Goal: Information Seeking & Learning: Learn about a topic

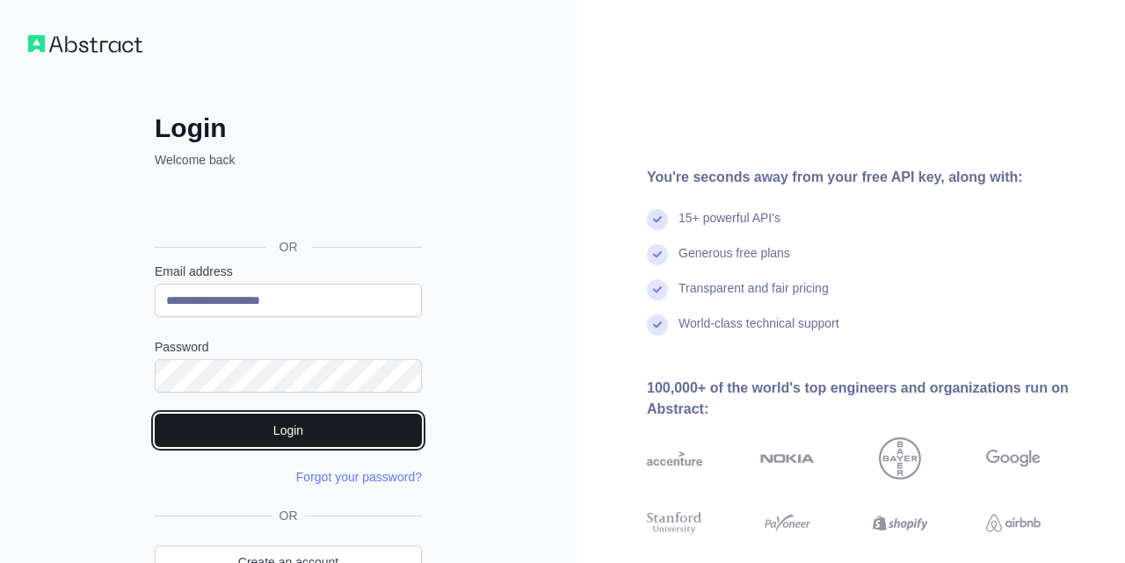
click at [239, 431] on button "Login" at bounding box center [288, 430] width 267 height 33
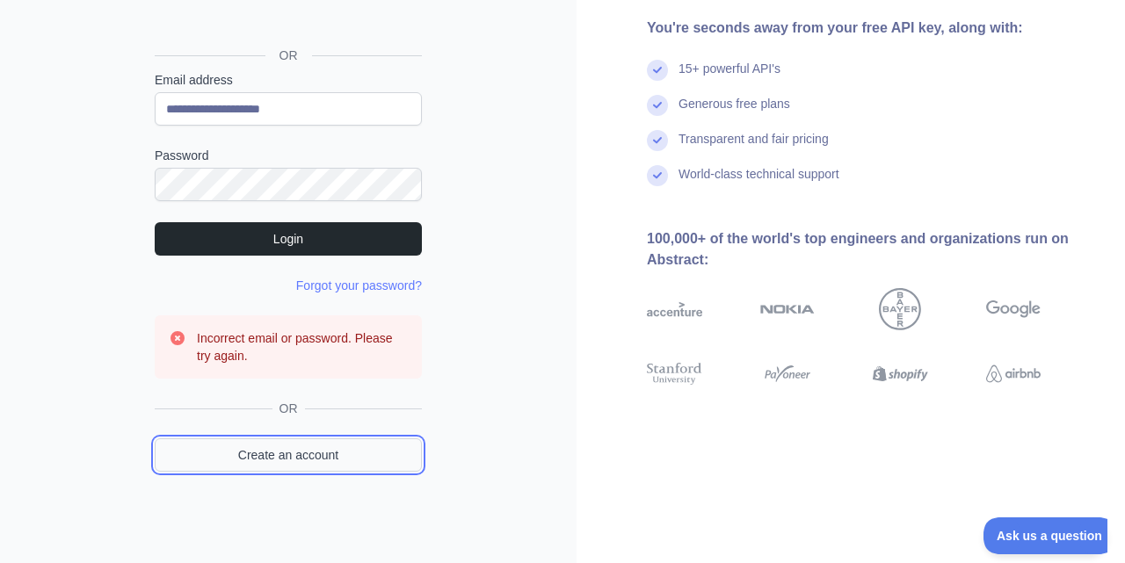
click at [280, 469] on link "Create an account" at bounding box center [288, 455] width 267 height 33
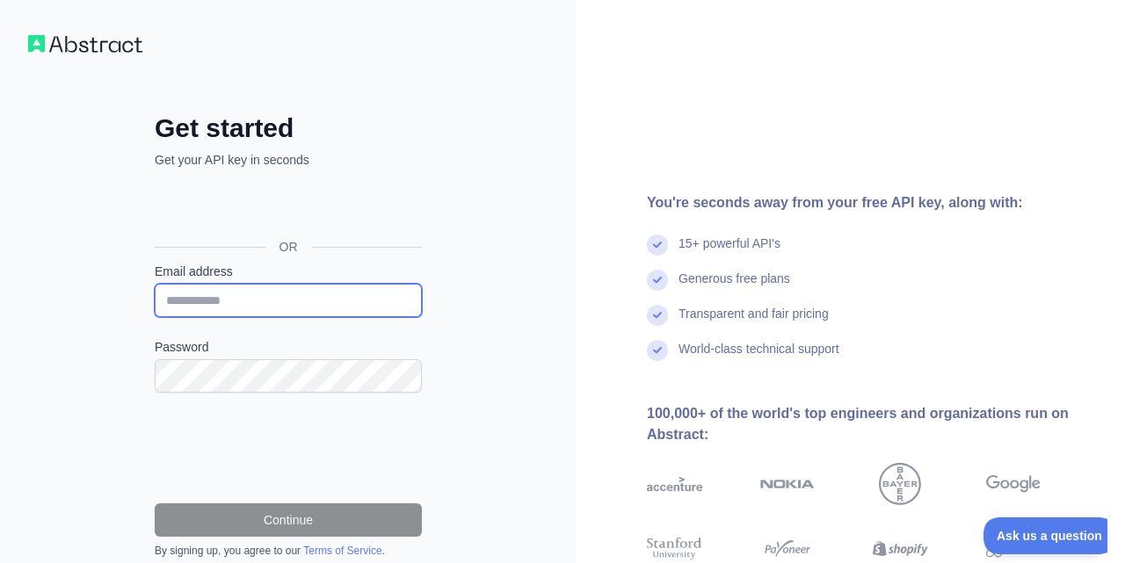
click at [210, 301] on input "Email address" at bounding box center [288, 300] width 267 height 33
paste input "**********"
type input "**********"
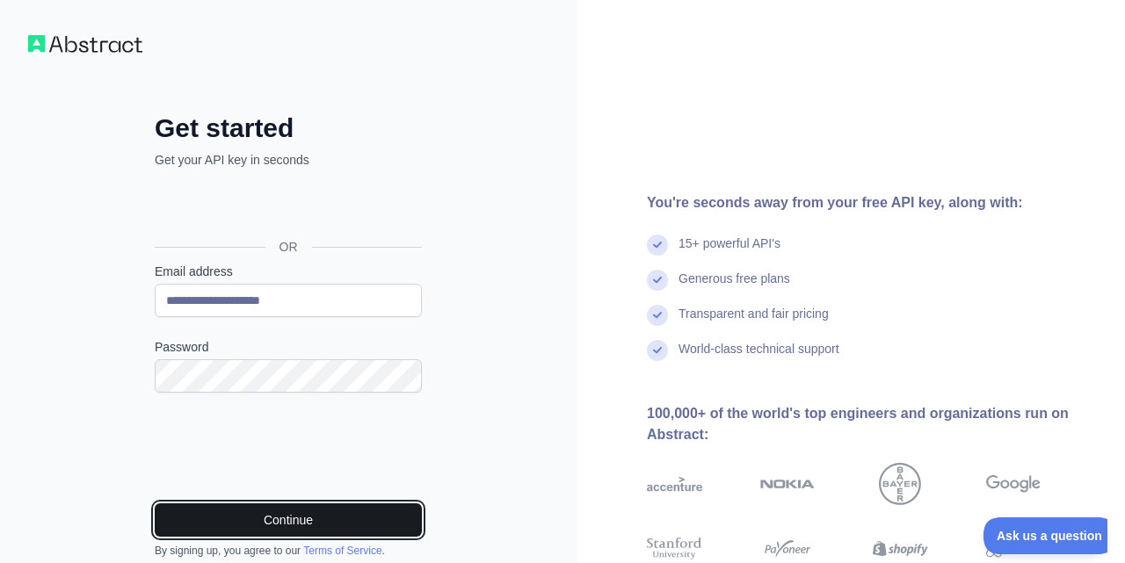
click at [233, 523] on button "Continue" at bounding box center [288, 520] width 267 height 33
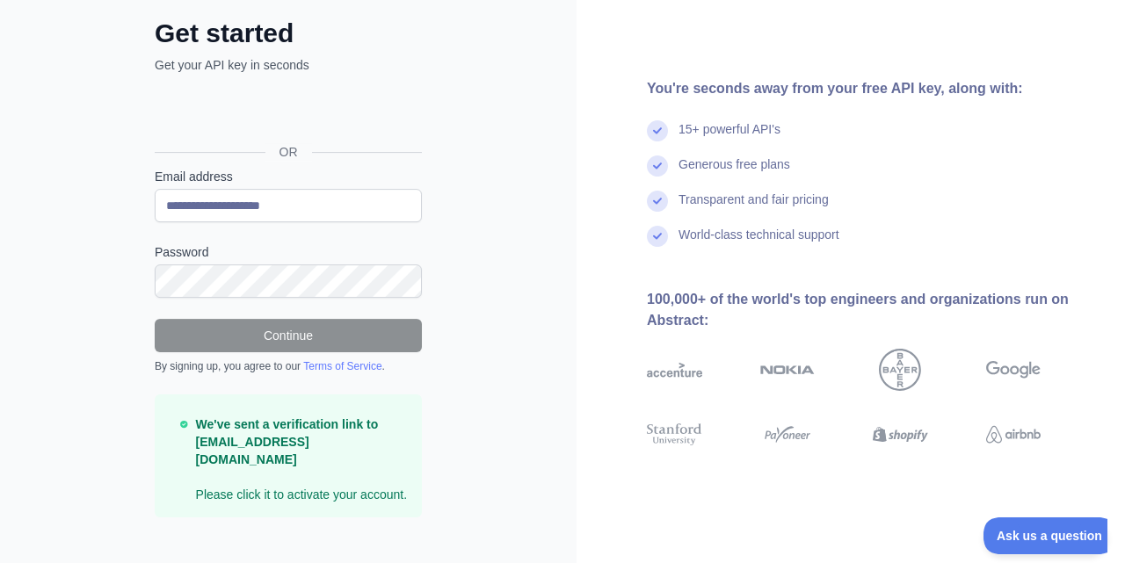
scroll to position [101, 0]
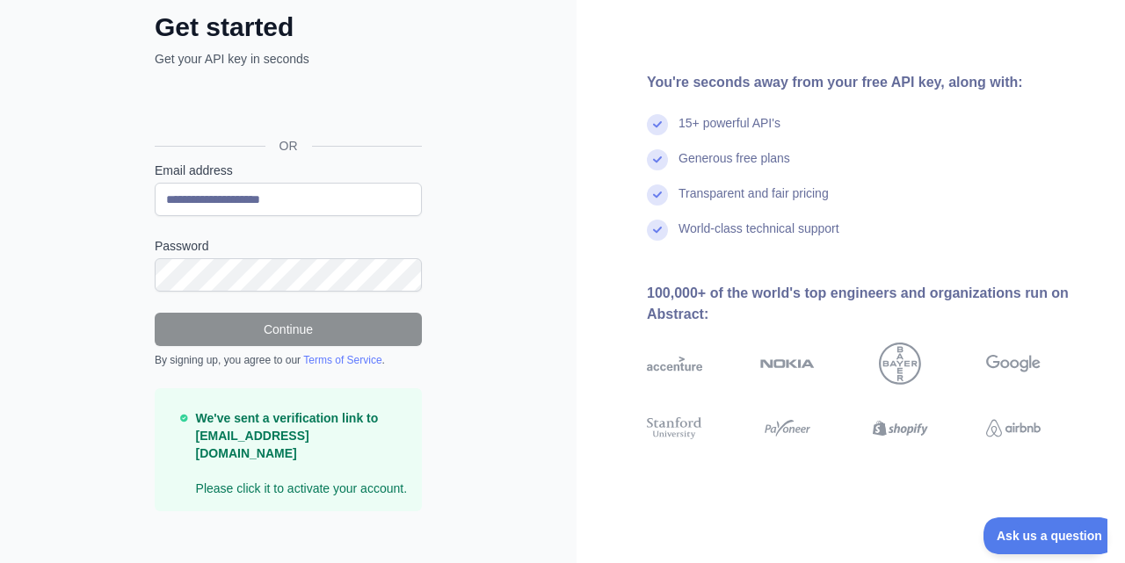
click at [321, 470] on p "We've sent a verification link to spamspamipl@gmail.com Please click it to acti…" at bounding box center [302, 454] width 212 height 88
click at [225, 76] on div "OR" at bounding box center [288, 118] width 267 height 87
click at [207, 23] on h2 "Get started" at bounding box center [288, 27] width 267 height 32
click at [331, 402] on div "We've sent a verification link to spamspamipl@gmail.com Please click it to acti…" at bounding box center [288, 450] width 267 height 123
click at [323, 439] on strong "We've sent a verification link to [EMAIL_ADDRESS][DOMAIN_NAME]" at bounding box center [287, 435] width 183 height 49
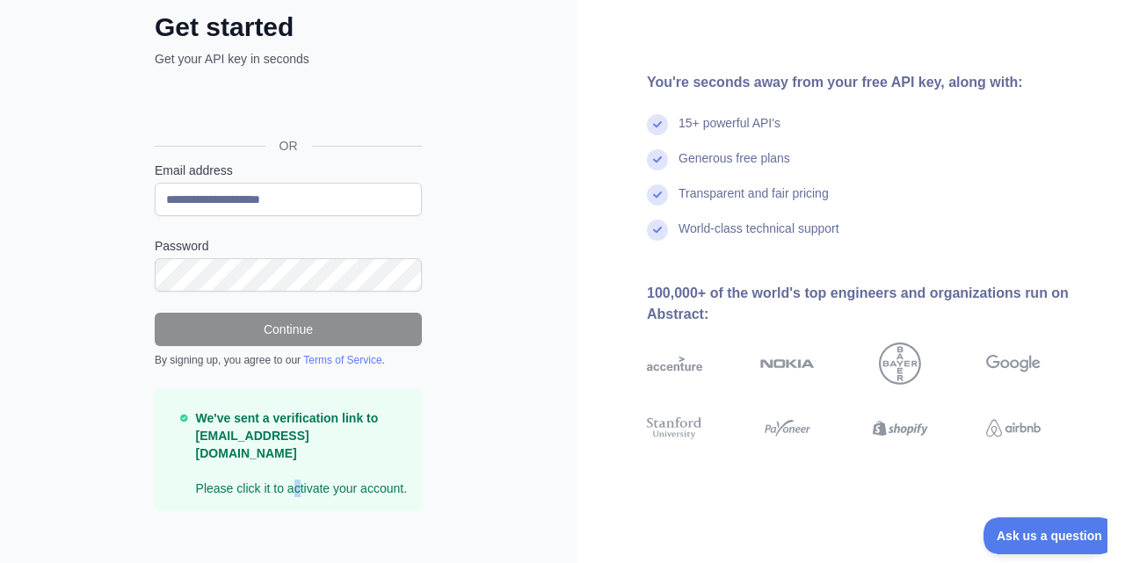
click at [294, 466] on p "We've sent a verification link to spamspamipl@gmail.com Please click it to acti…" at bounding box center [302, 454] width 212 height 88
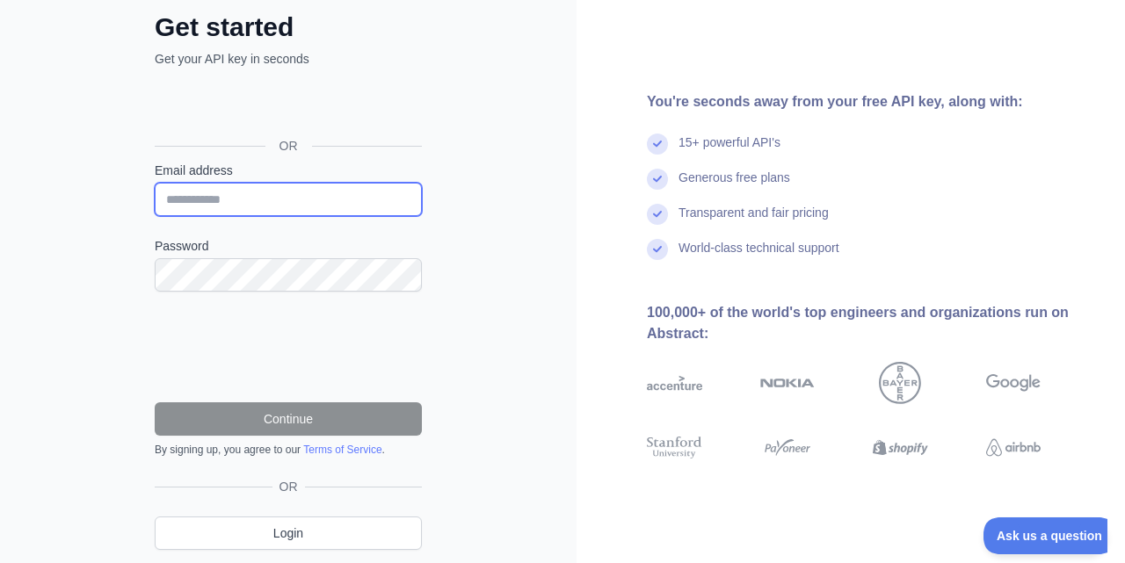
click at [221, 192] on input "Email address" at bounding box center [288, 199] width 267 height 33
paste input "**********"
type input "**********"
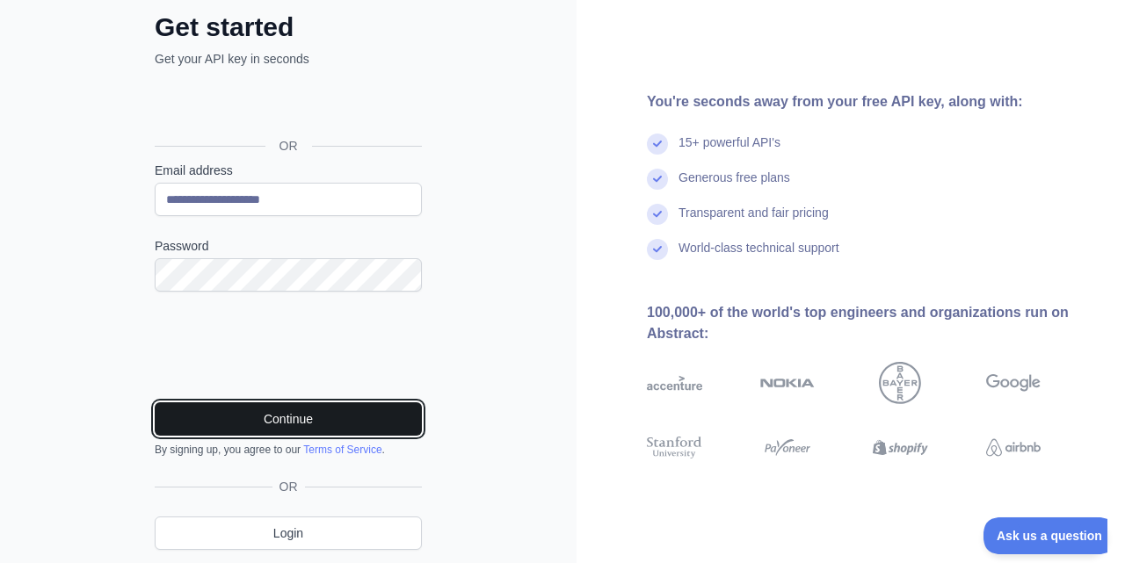
click at [185, 422] on button "Continue" at bounding box center [288, 419] width 267 height 33
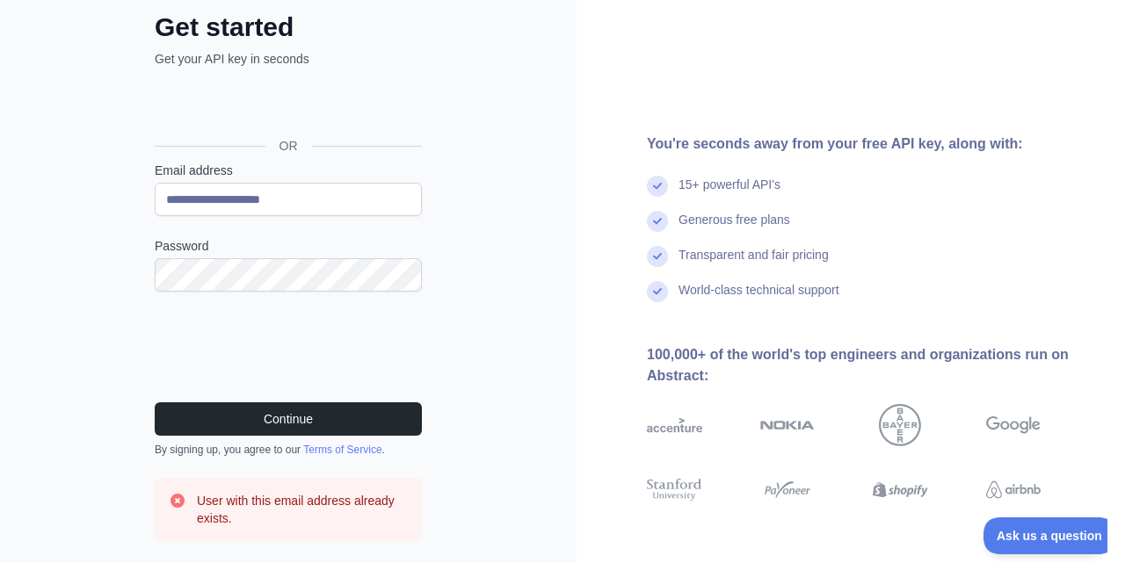
click at [477, 443] on div "**********" at bounding box center [288, 302] width 577 height 806
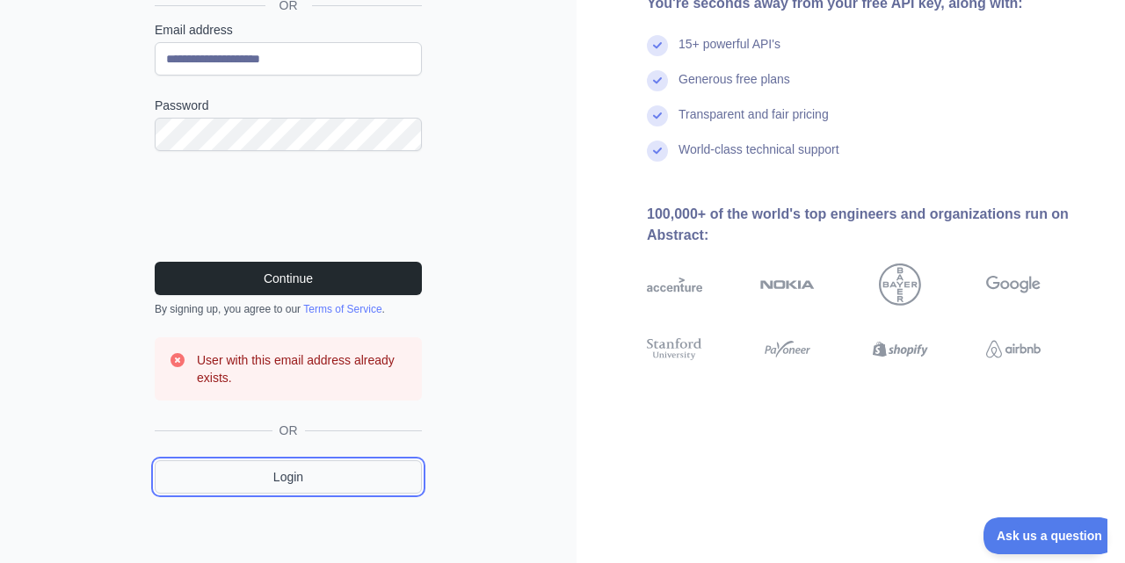
click at [294, 486] on link "Login" at bounding box center [288, 477] width 267 height 33
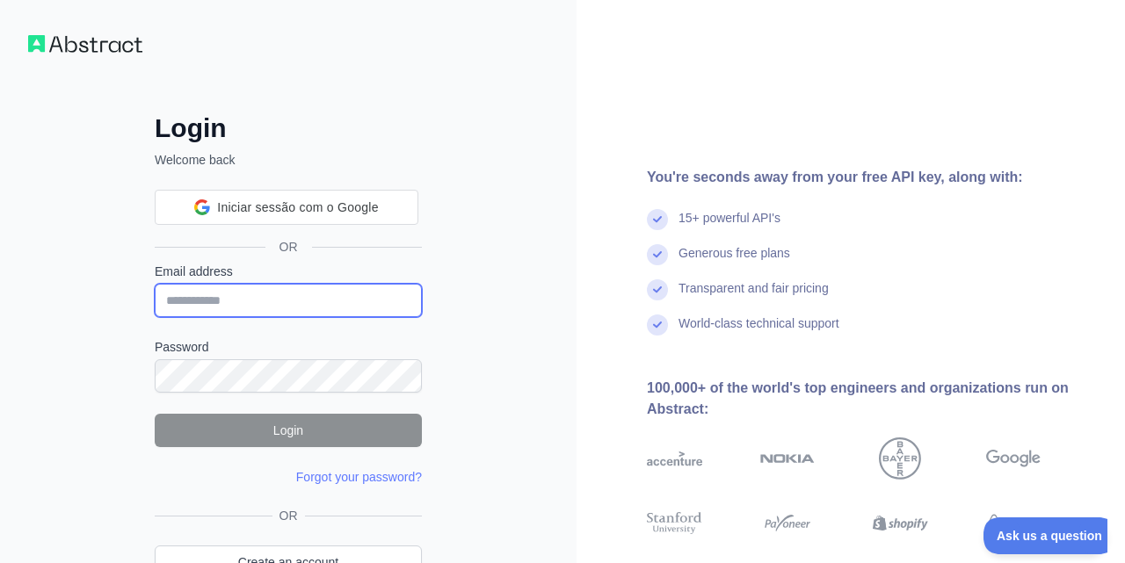
click at [215, 290] on input "Email address" at bounding box center [288, 300] width 267 height 33
paste input "**********"
type input "**********"
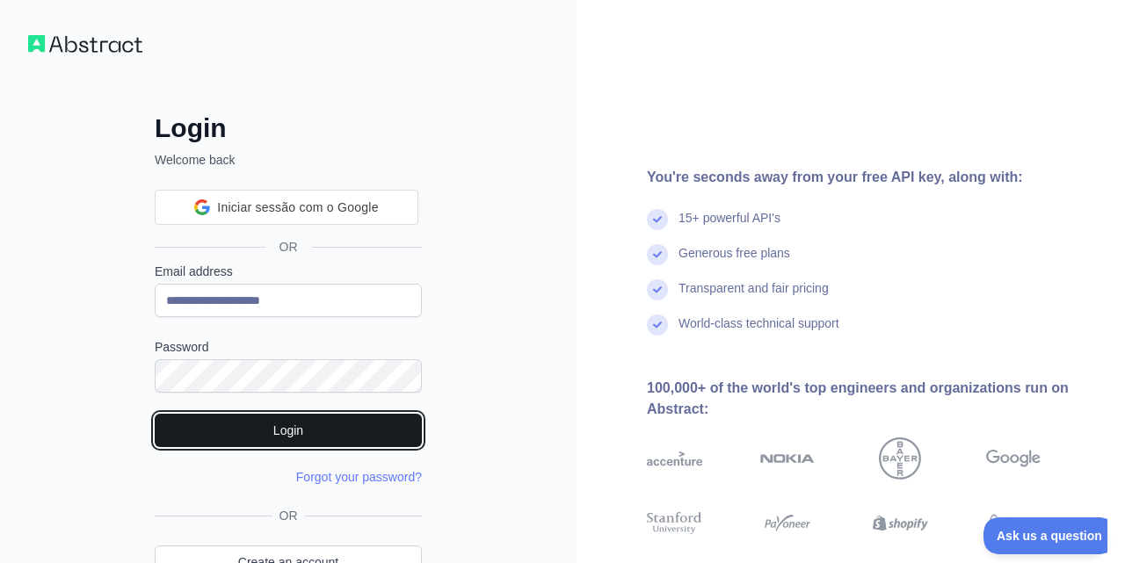
click at [264, 439] on button "Login" at bounding box center [288, 430] width 267 height 33
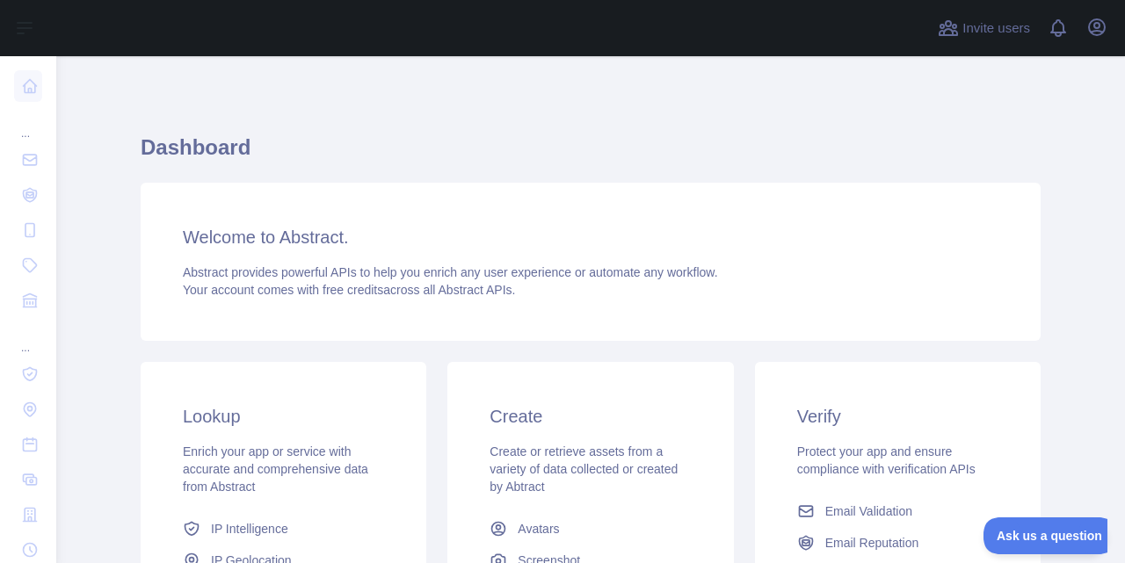
click at [763, 177] on div "Dashboard Welcome to Abstract. Abstract provides powerful APIs to help you enri…" at bounding box center [591, 445] width 900 height 622
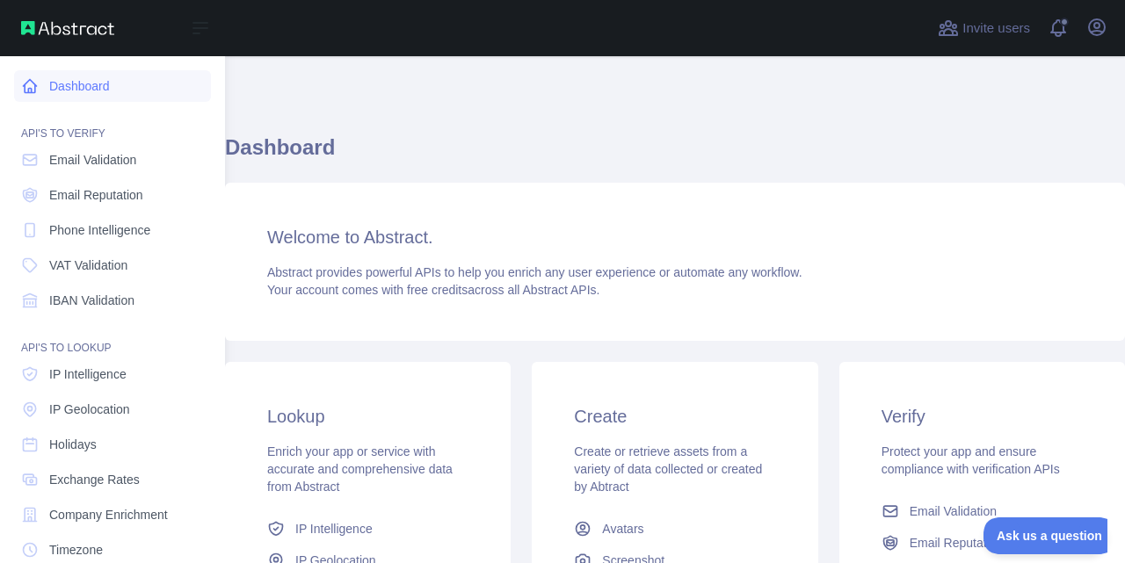
click at [105, 96] on link "Dashboard" at bounding box center [112, 86] width 197 height 32
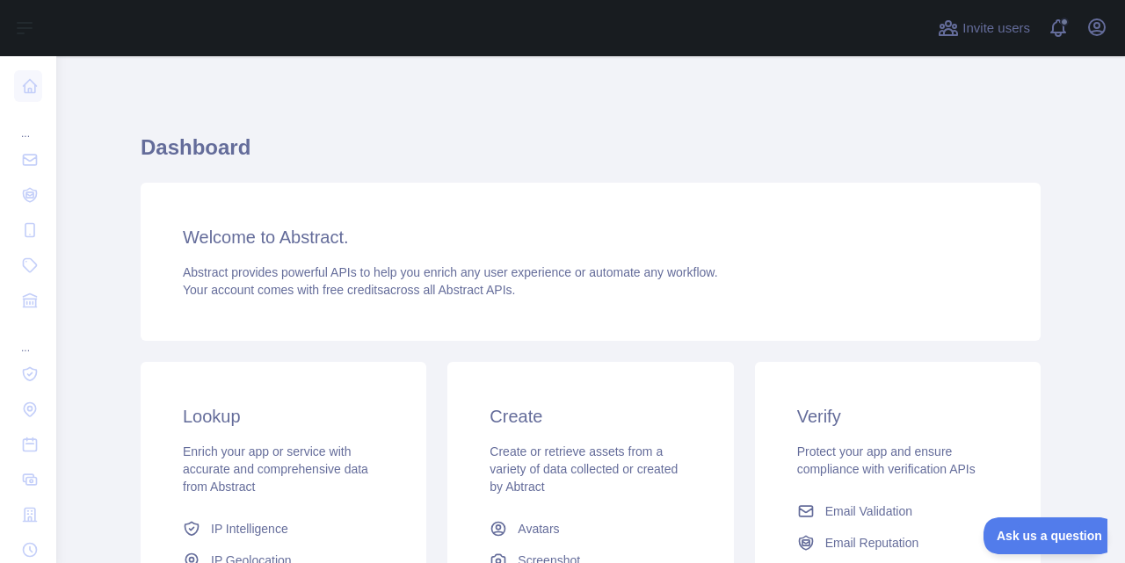
click at [276, 296] on span "Your account comes with free credits across all Abstract APIs." at bounding box center [349, 290] width 332 height 14
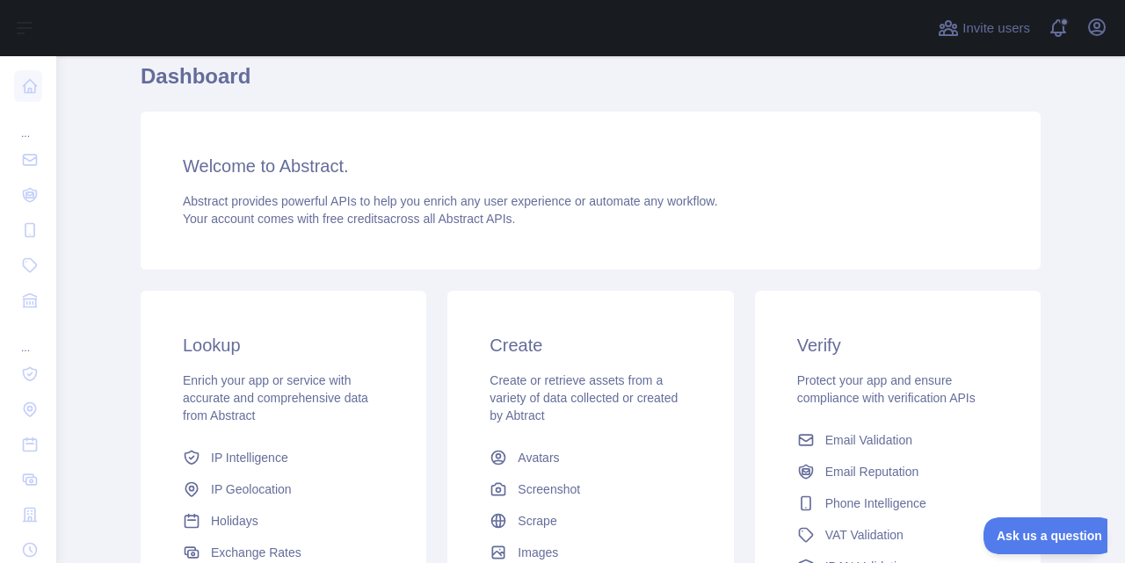
scroll to position [105, 0]
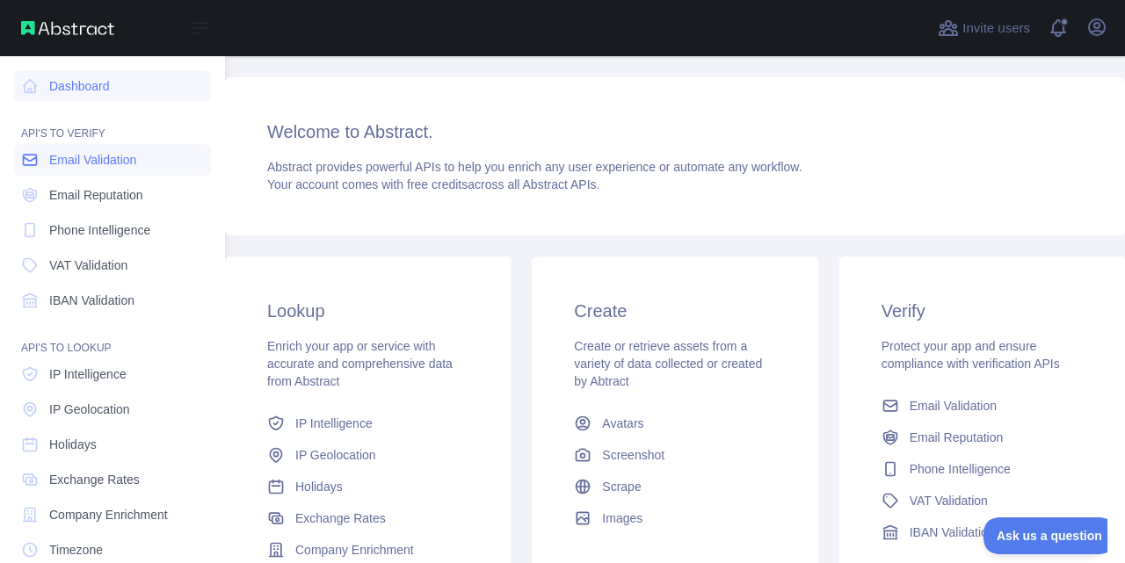
click at [49, 162] on span "Email Validation" at bounding box center [92, 160] width 87 height 18
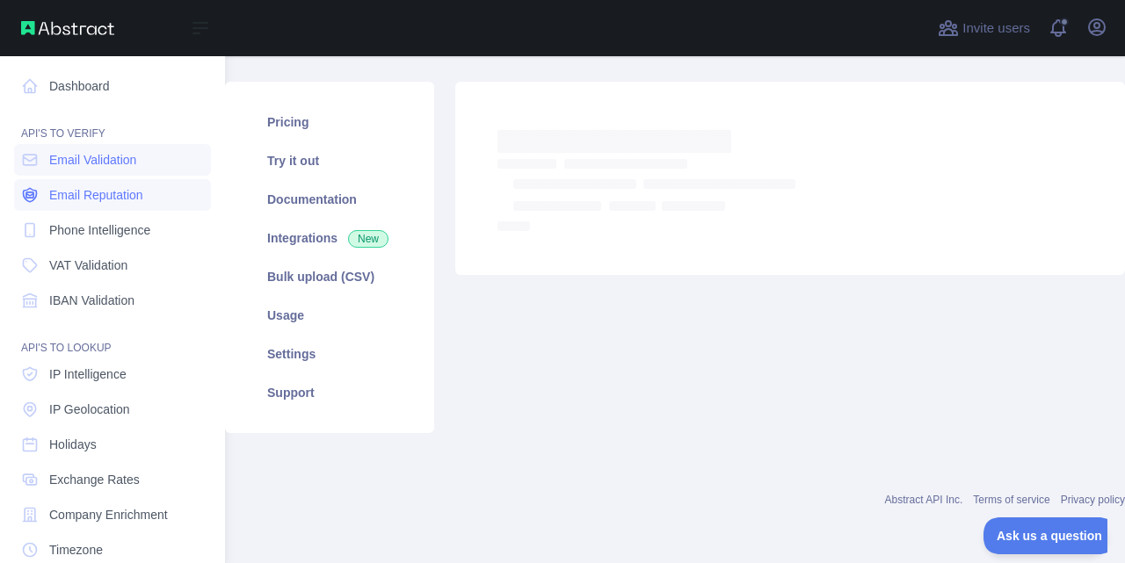
scroll to position [105, 0]
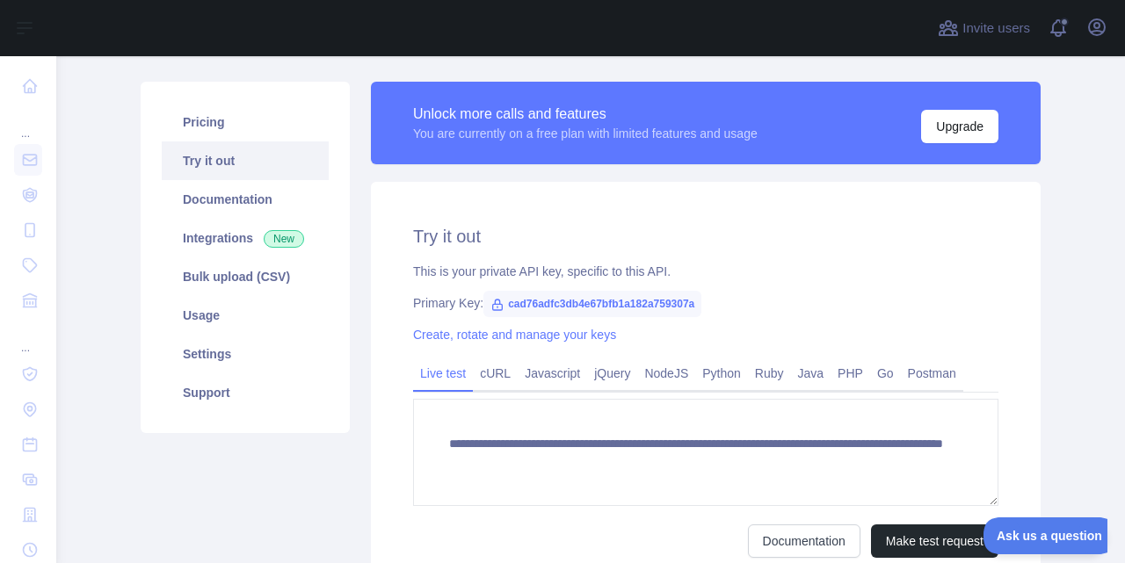
click at [525, 303] on span "cad76adfc3db4e67bfb1a182a759307a" at bounding box center [592, 304] width 218 height 26
copy span "cad76adfc3db4e67bfb1a182a759307a"
click at [522, 305] on span "cad76adfc3db4e67bfb1a182a759307a" at bounding box center [592, 304] width 218 height 26
drag, startPoint x: 506, startPoint y: 301, endPoint x: 695, endPoint y: 307, distance: 189.1
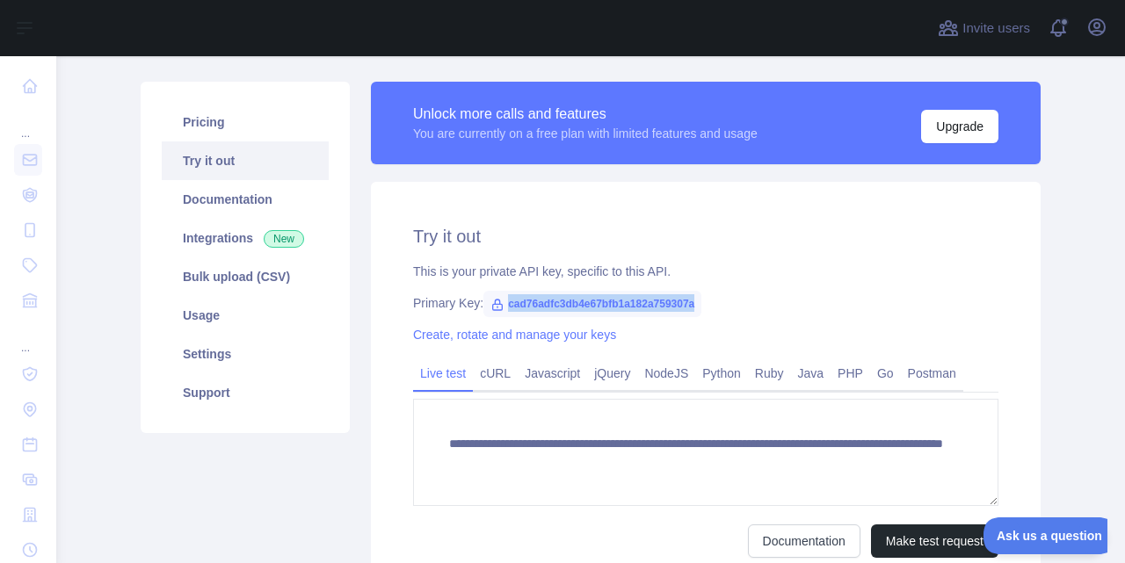
click at [695, 307] on span "cad76adfc3db4e67bfb1a182a759307a" at bounding box center [592, 304] width 218 height 26
copy span "cad76adfc3db4e67bfb1a182a759307a"
click at [544, 338] on link "Create, rotate and manage your keys" at bounding box center [514, 335] width 203 height 14
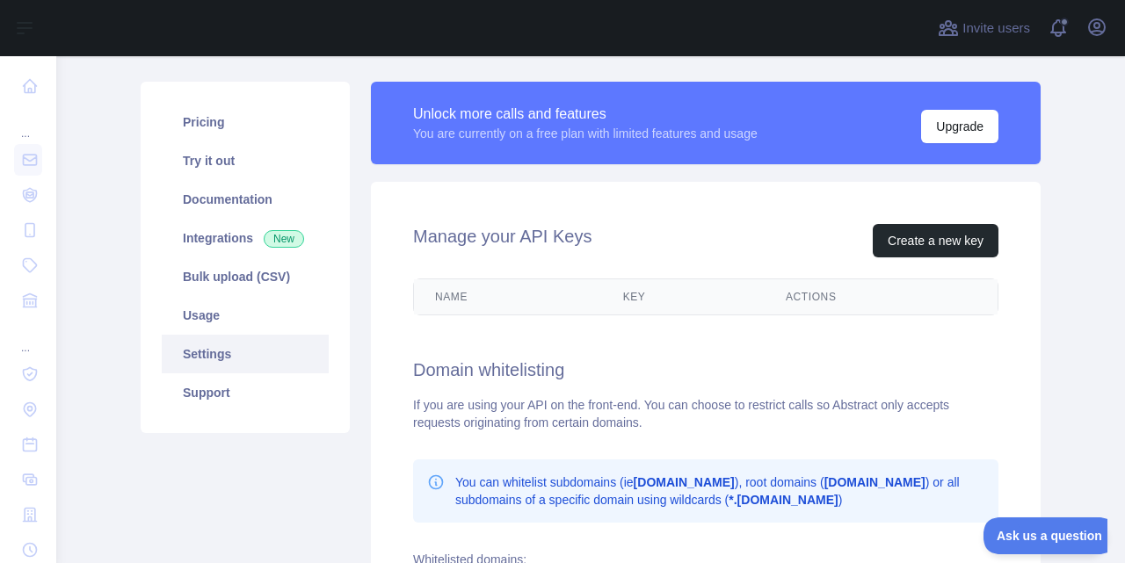
scroll to position [210, 0]
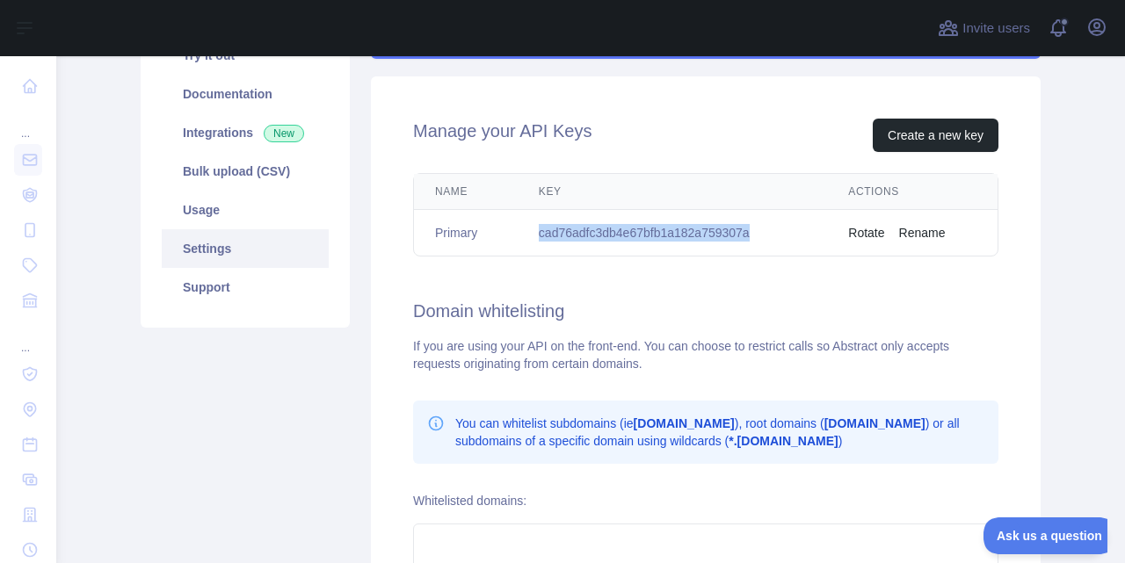
drag, startPoint x: 749, startPoint y: 233, endPoint x: 524, endPoint y: 238, distance: 225.1
click at [524, 238] on td "cad76adfc3db4e67bfb1a182a759307a" at bounding box center [672, 233] width 309 height 47
copy td "cad76adfc3db4e67bfb1a182a759307a"
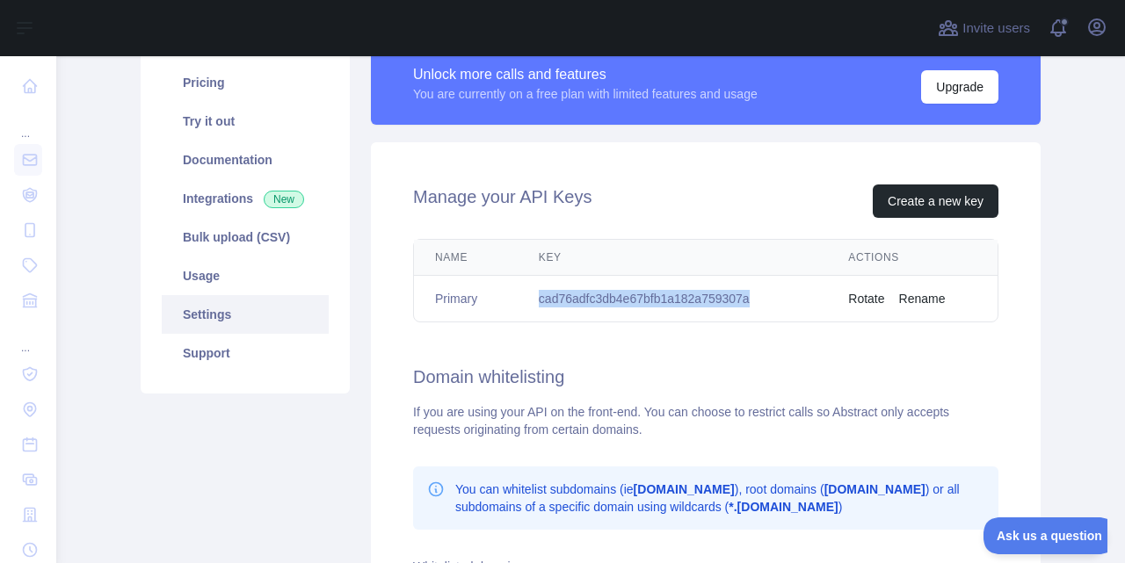
scroll to position [0, 0]
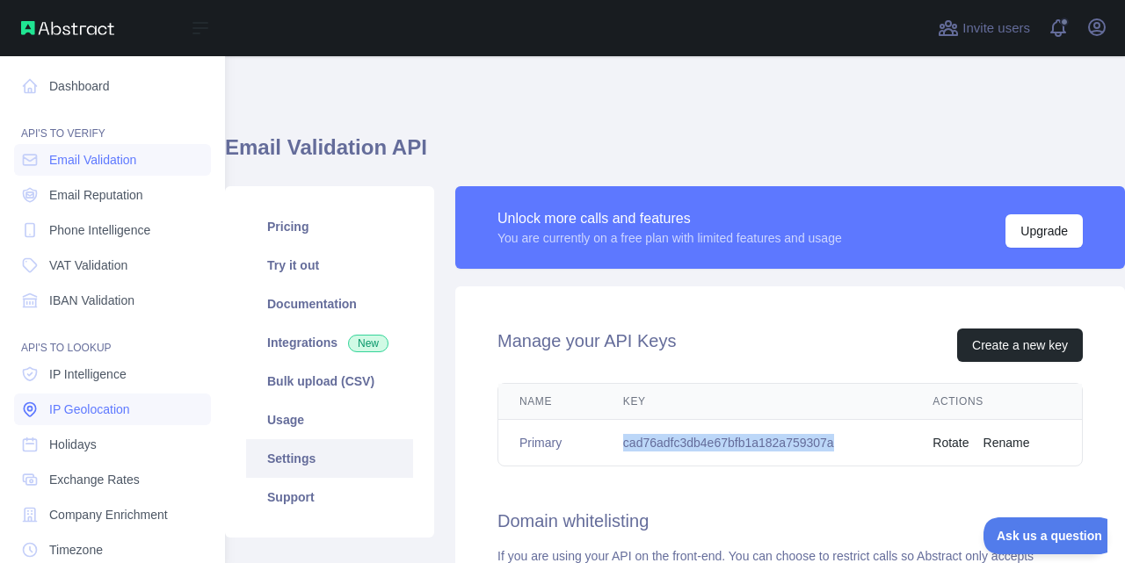
click at [84, 411] on span "IP Geolocation" at bounding box center [89, 410] width 81 height 18
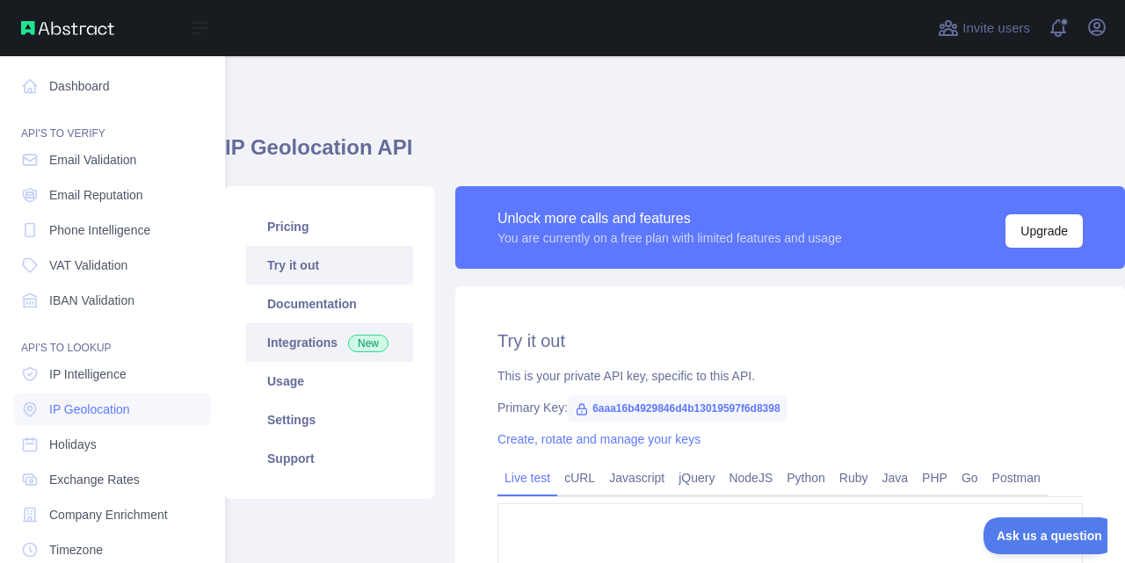
type textarea "**********"
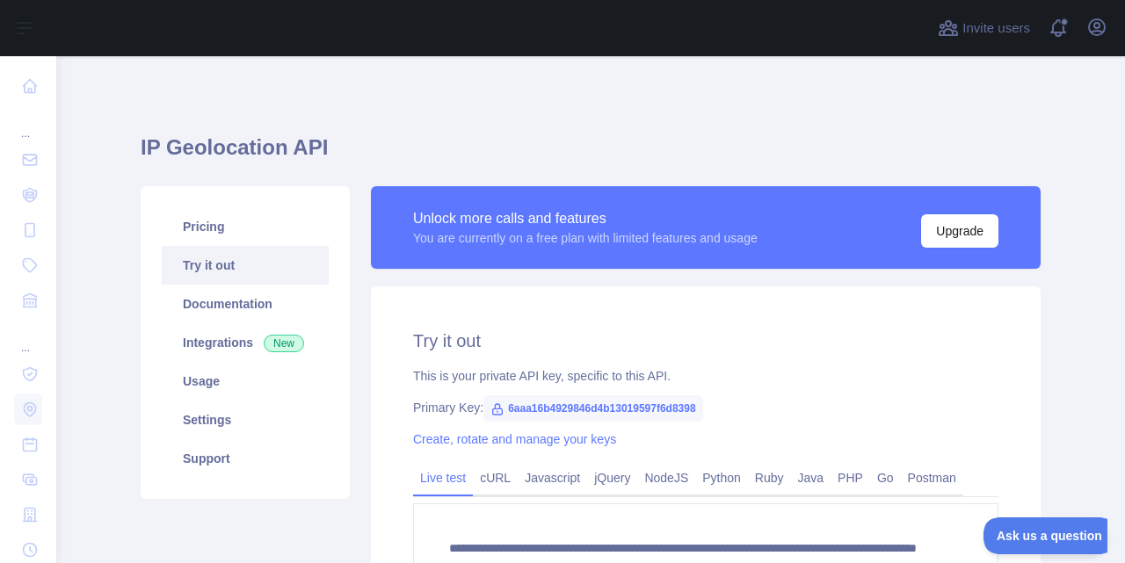
click at [559, 406] on span "6aaa16b4929846d4b13019597f6d8398" at bounding box center [593, 409] width 220 height 26
copy span "6aaa16b4929846d4b13019597f6d8398"
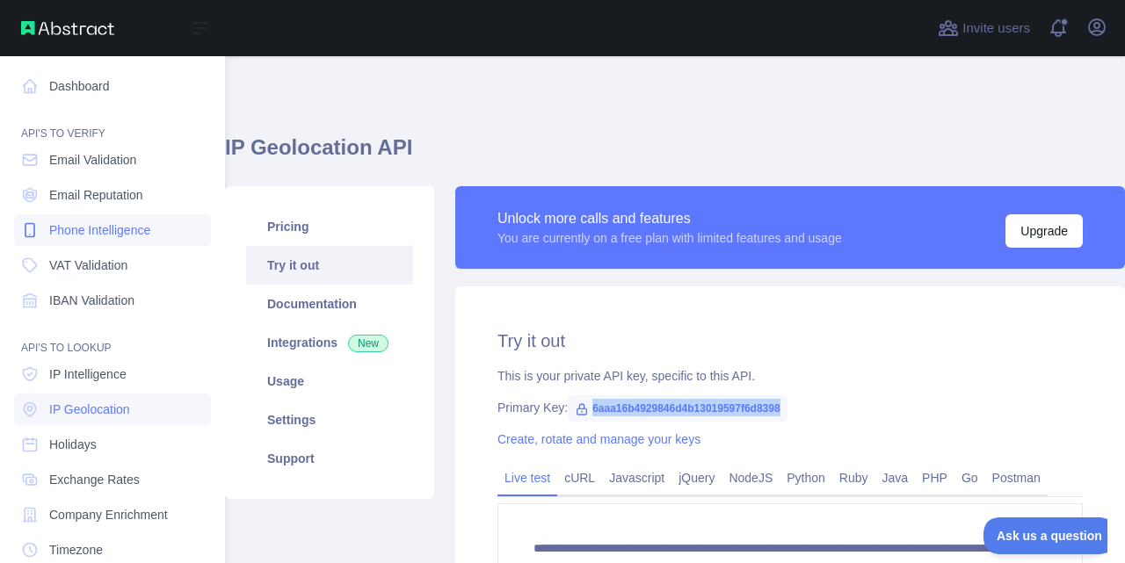
click at [95, 241] on link "Phone Intelligence" at bounding box center [112, 230] width 197 height 32
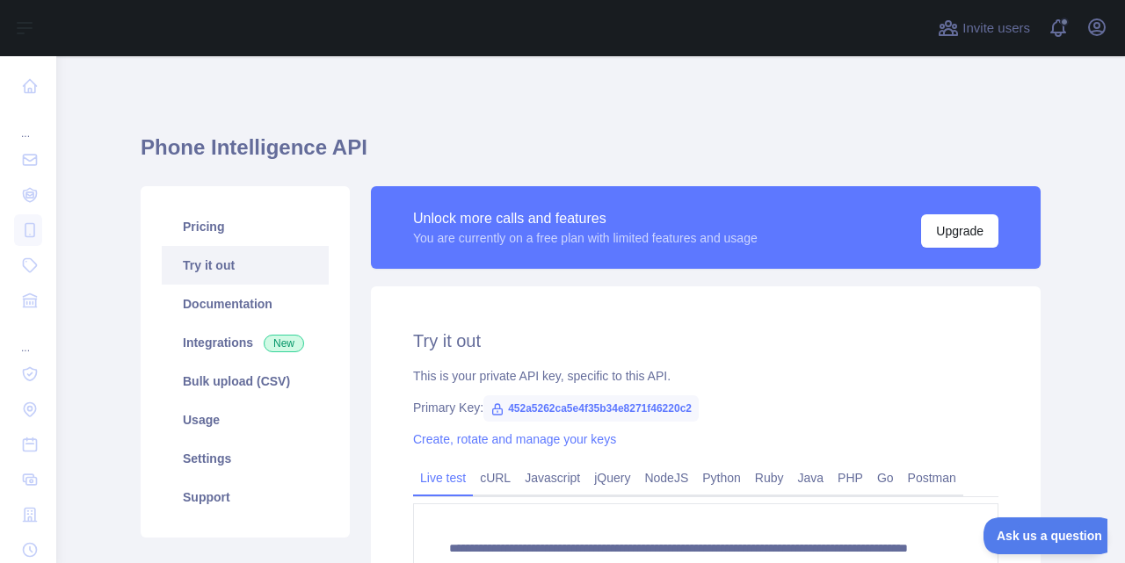
click at [644, 406] on span "452a5262ca5e4f35b34e8271f46220c2" at bounding box center [590, 409] width 215 height 26
copy span "452a5262ca5e4f35b34e8271f46220c2"
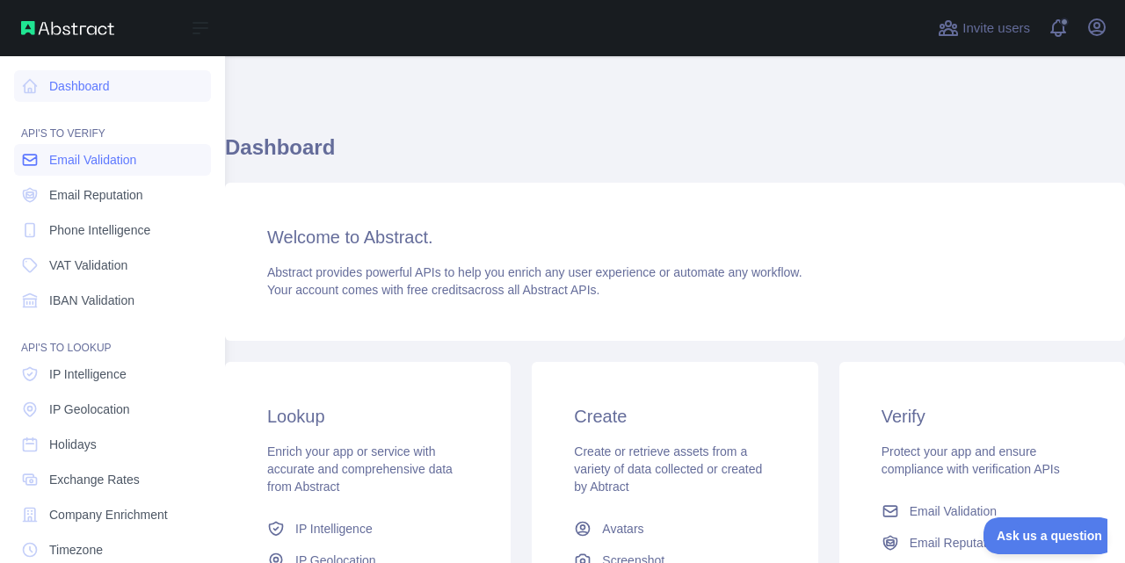
click at [88, 161] on span "Email Validation" at bounding box center [92, 160] width 87 height 18
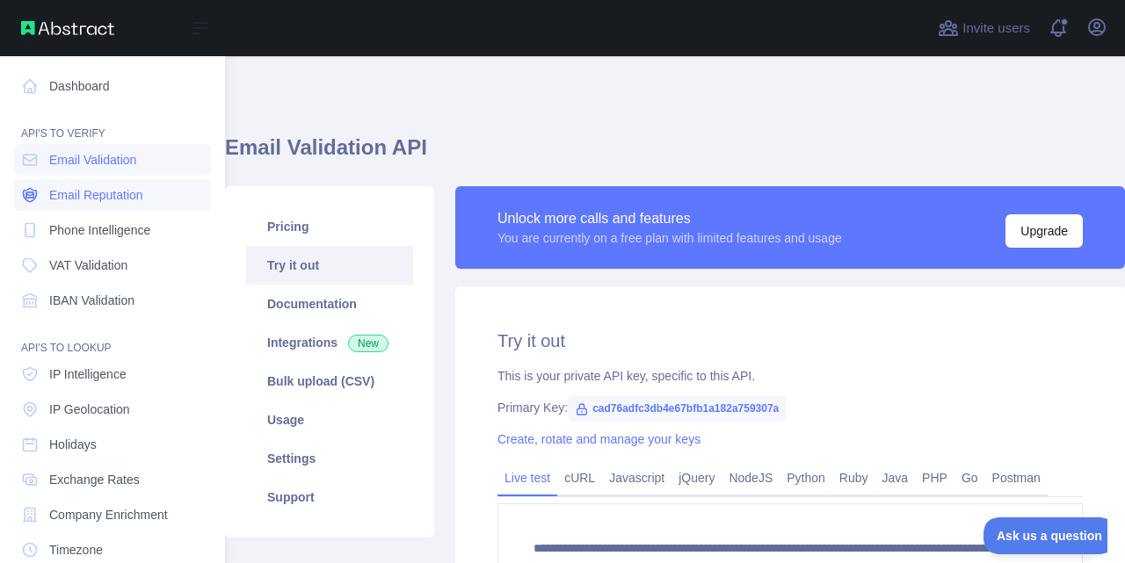
click at [81, 201] on span "Email Reputation" at bounding box center [96, 195] width 94 height 18
click at [81, 175] on link "Email Validation" at bounding box center [112, 160] width 197 height 32
click at [85, 228] on span "Phone Intelligence" at bounding box center [99, 231] width 101 height 18
click at [92, 155] on span "Email Validation" at bounding box center [92, 160] width 87 height 18
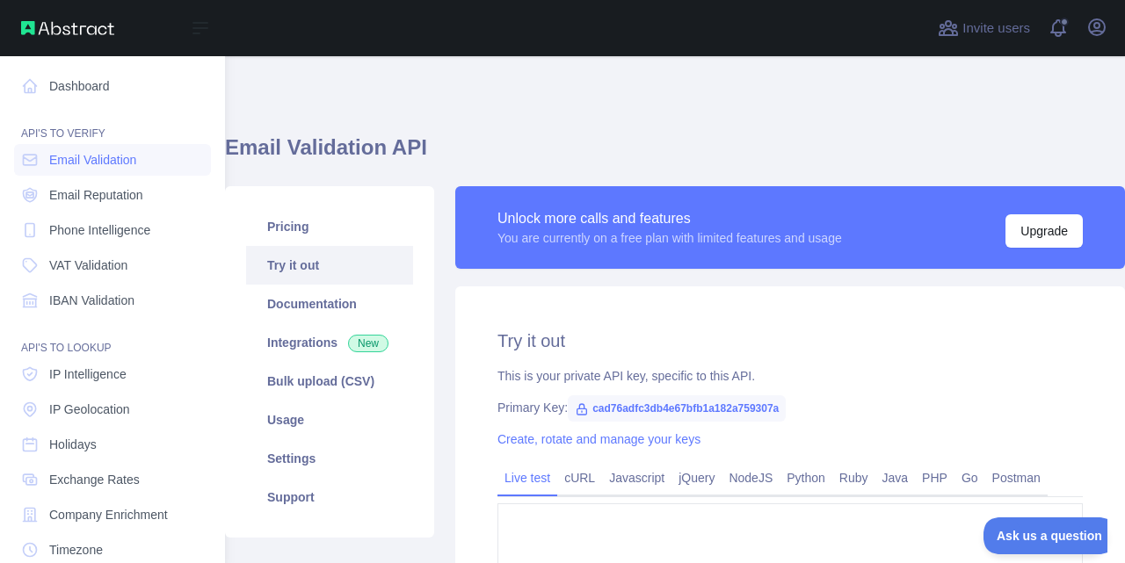
type textarea "**********"
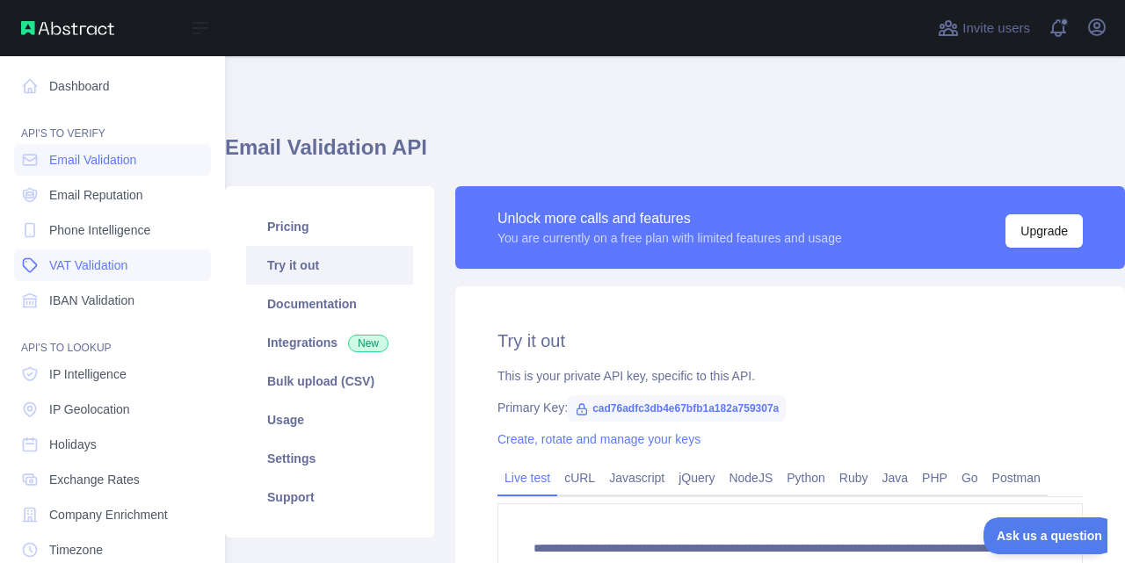
click at [84, 265] on span "VAT Validation" at bounding box center [88, 266] width 78 height 18
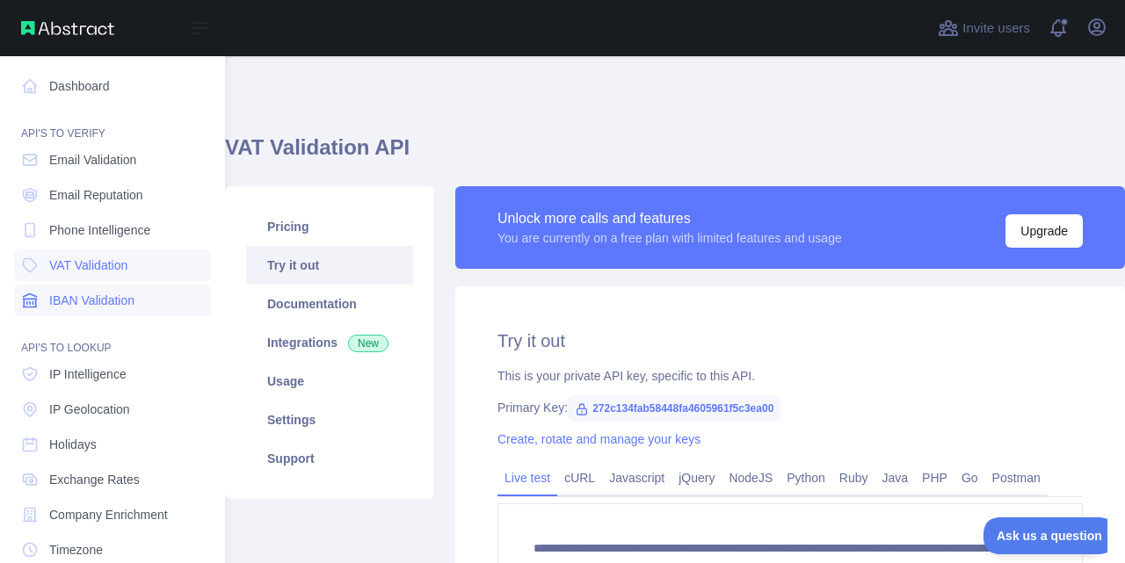
click at [93, 300] on span "IBAN Validation" at bounding box center [91, 301] width 85 height 18
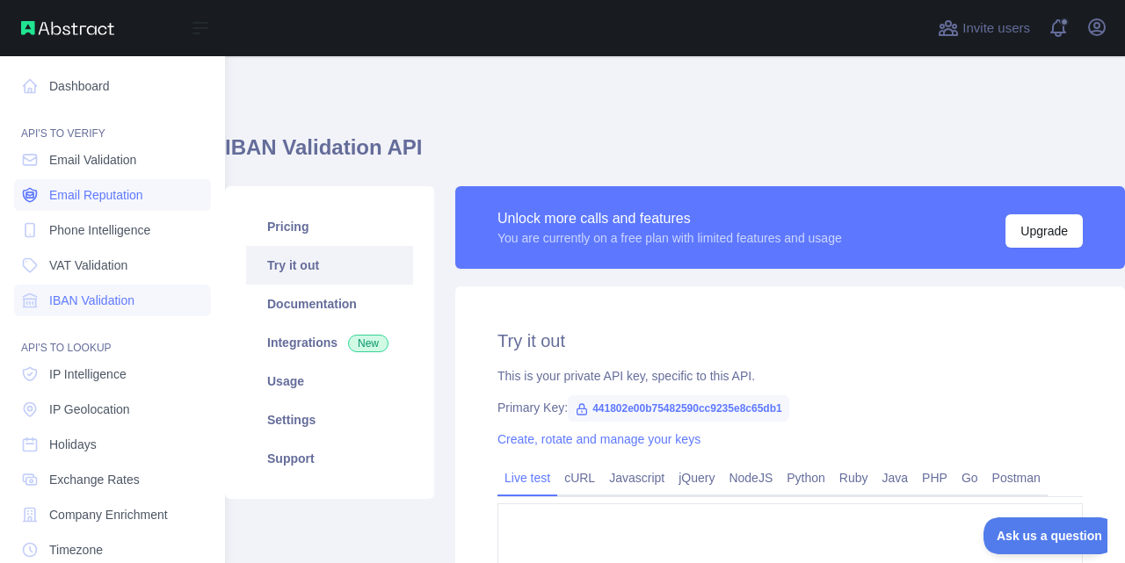
type textarea "**********"
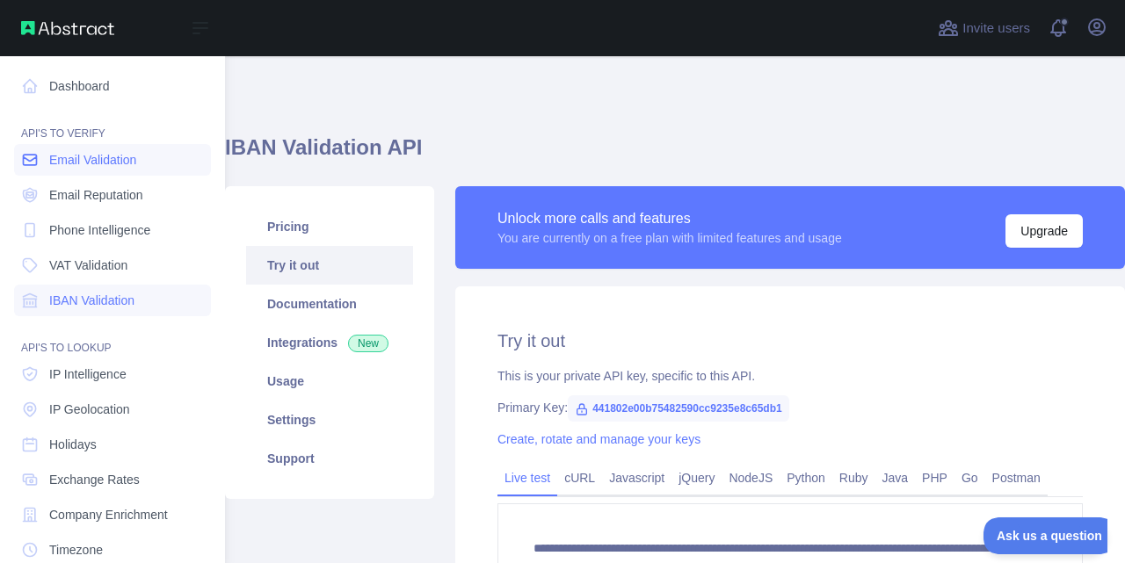
click at [114, 161] on span "Email Validation" at bounding box center [92, 160] width 87 height 18
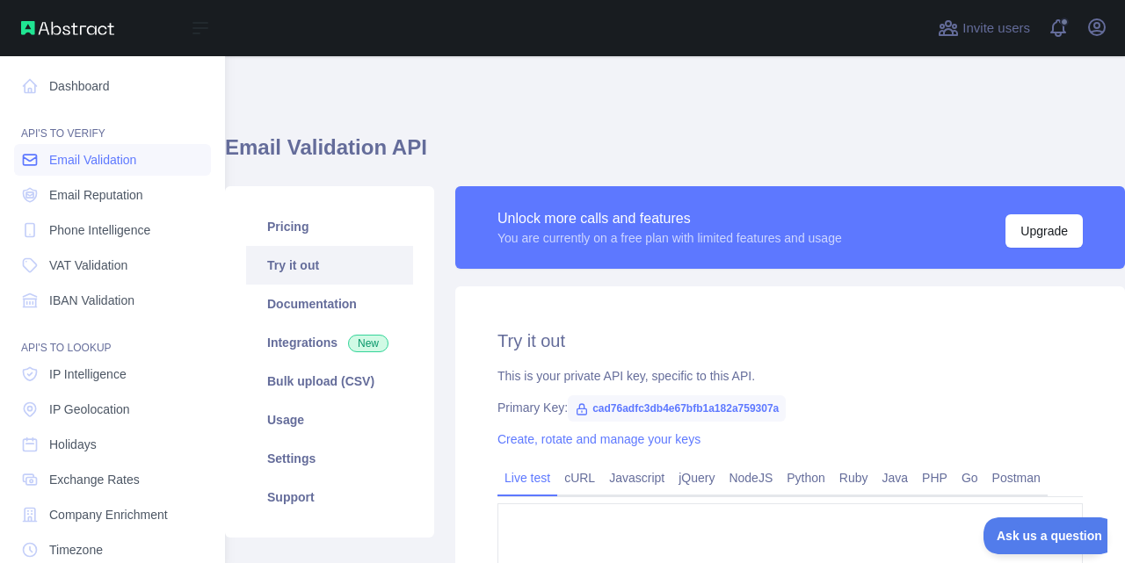
type textarea "**********"
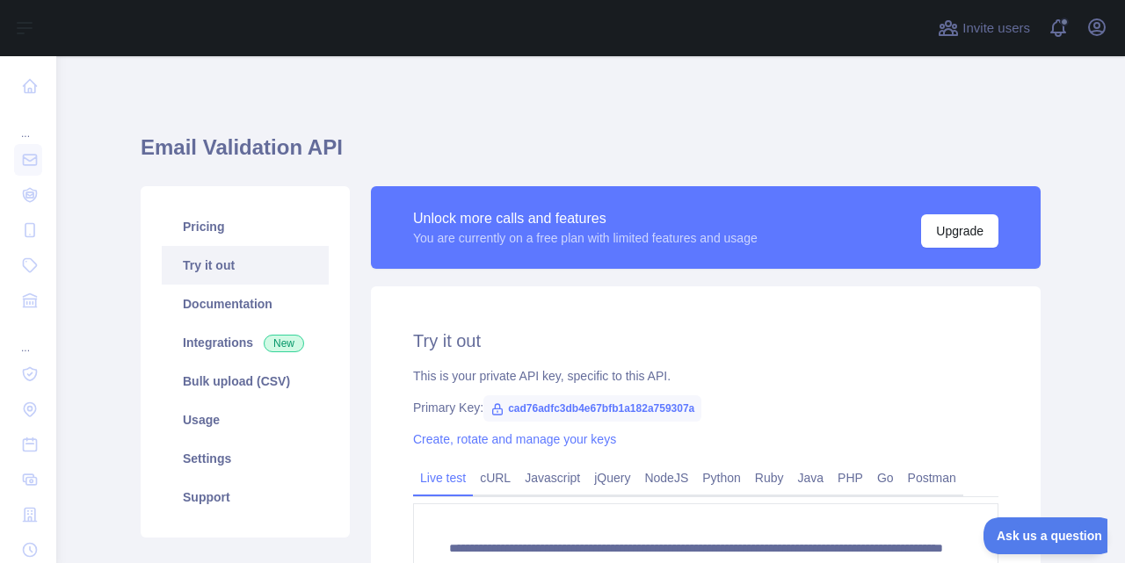
click at [569, 120] on div "**********" at bounding box center [591, 413] width 900 height 631
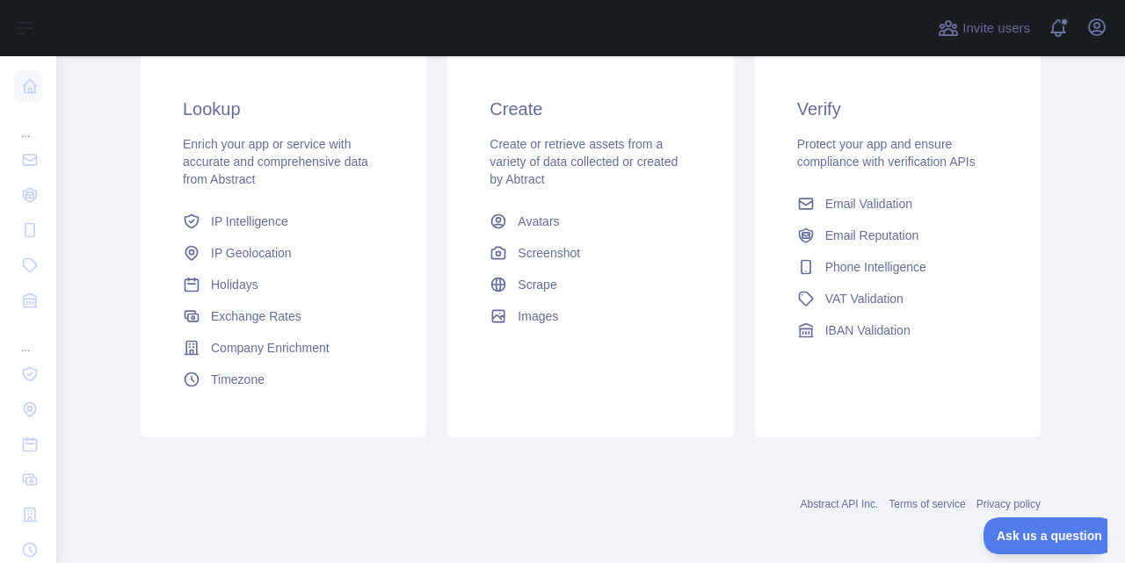
scroll to position [312, 0]
